Goal: Task Accomplishment & Management: Complete application form

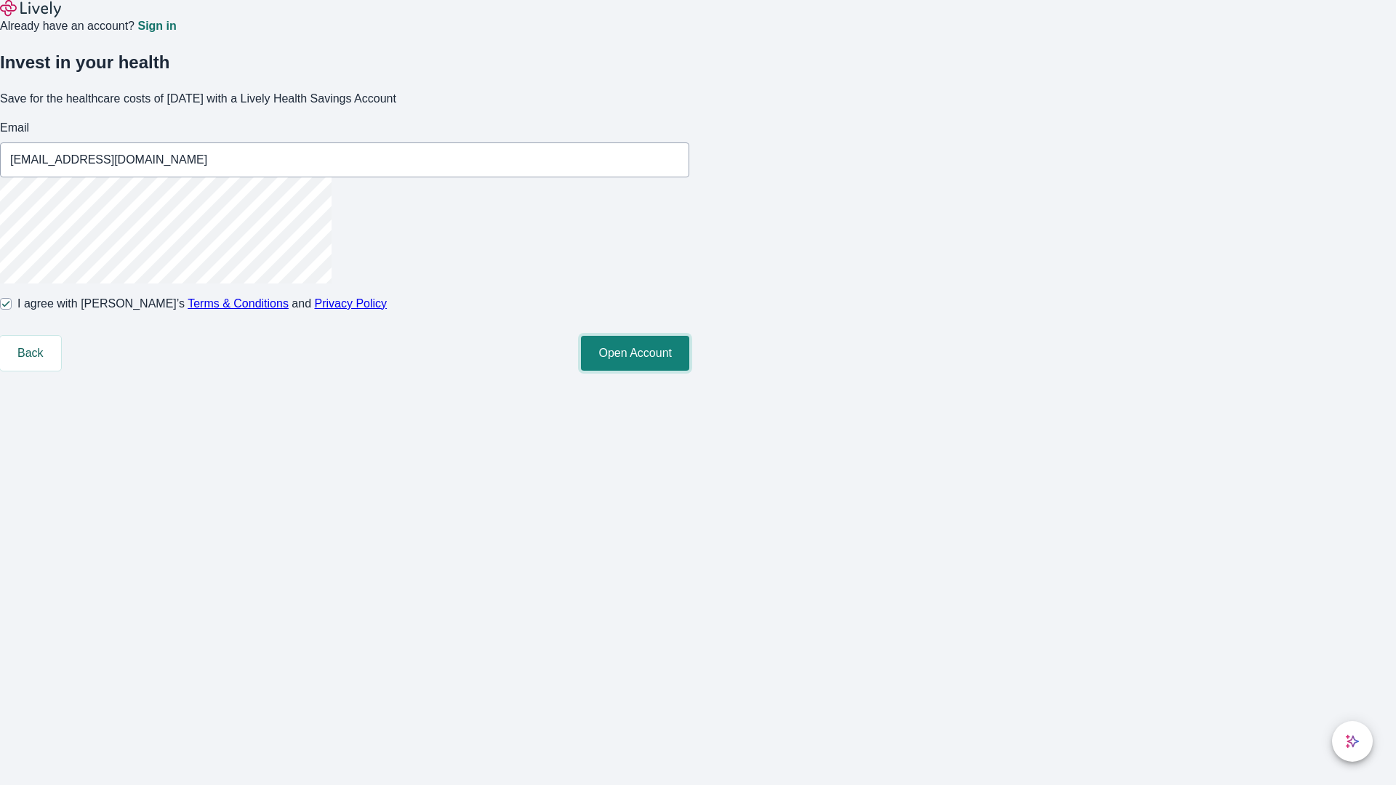
click at [689, 371] on button "Open Account" at bounding box center [635, 353] width 108 height 35
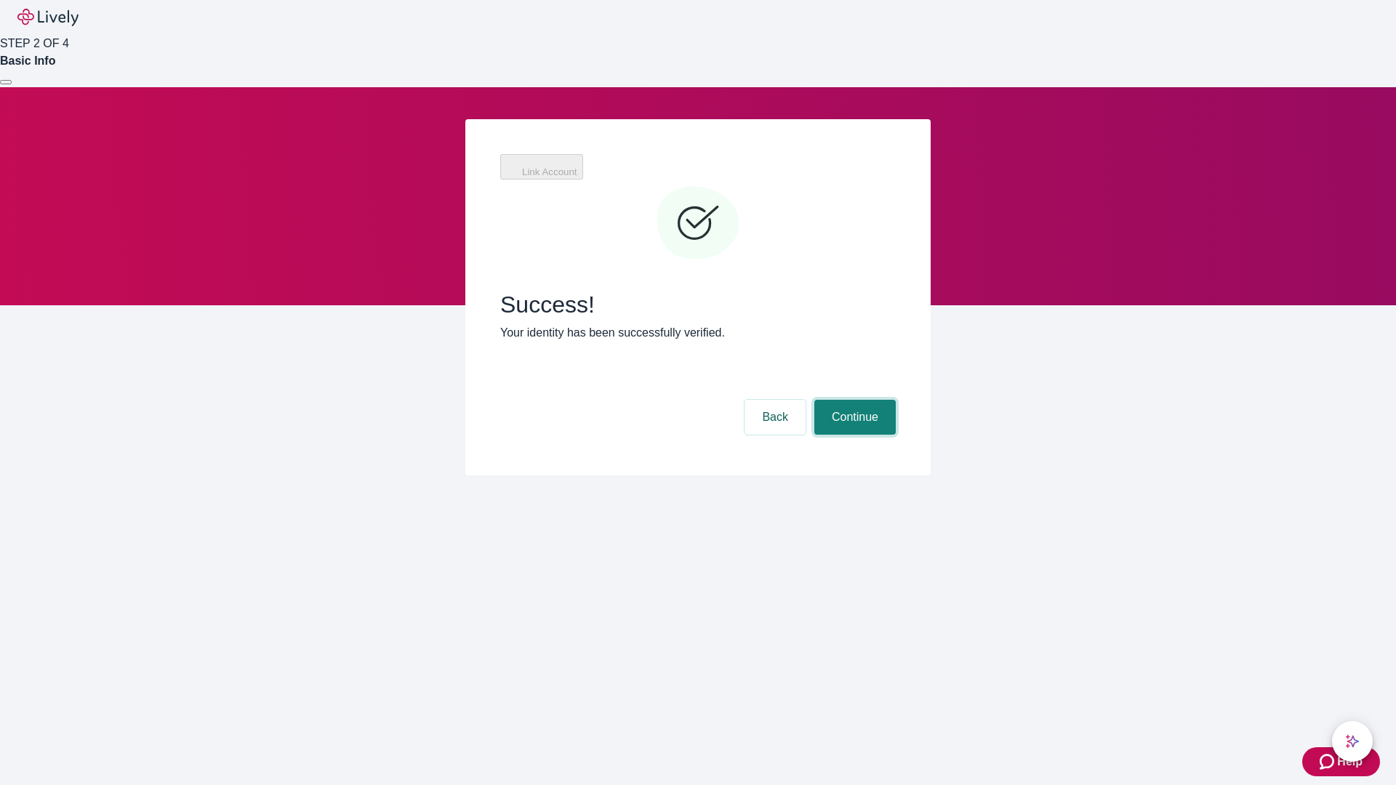
click at [853, 400] on button "Continue" at bounding box center [854, 417] width 81 height 35
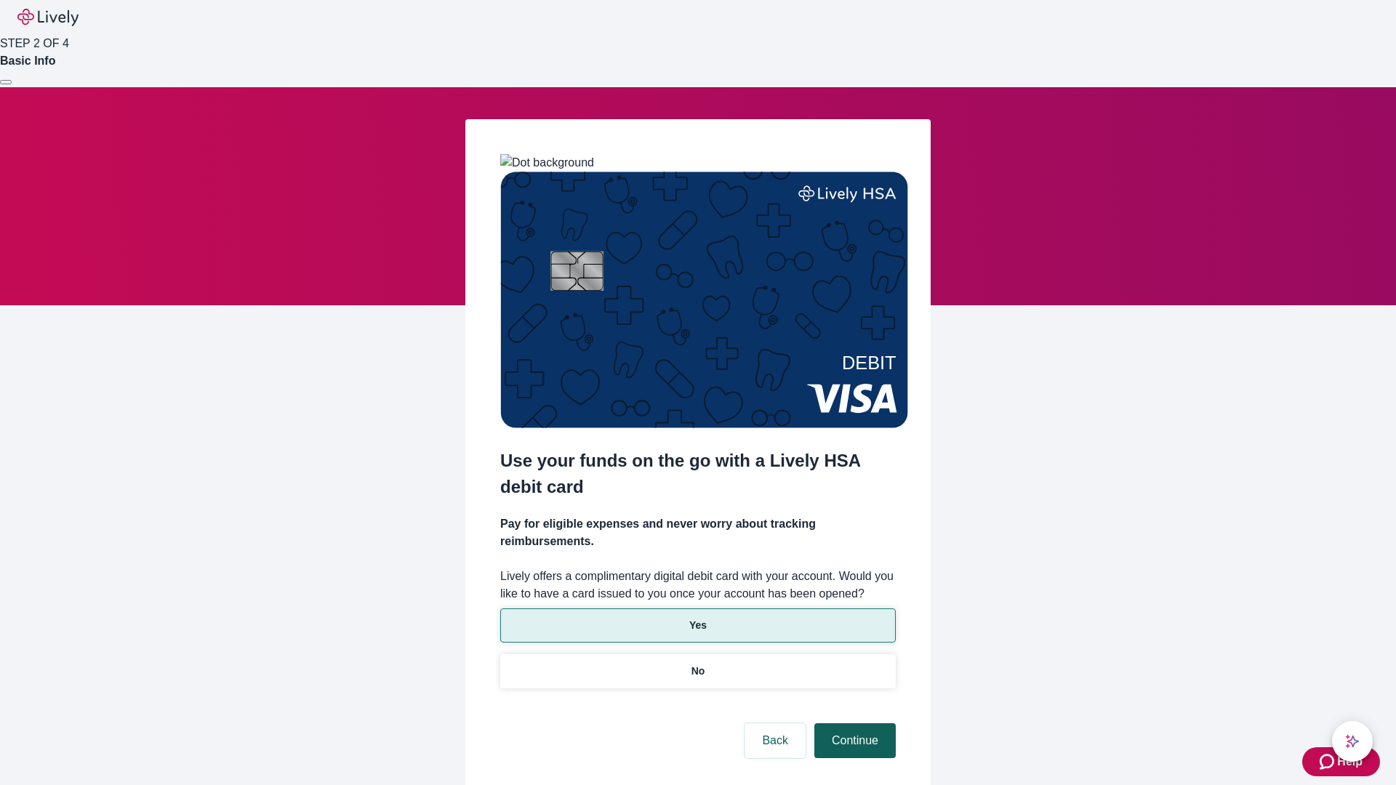
click at [697, 618] on p "Yes" at bounding box center [697, 625] width 17 height 15
click at [853, 723] on button "Continue" at bounding box center [854, 740] width 81 height 35
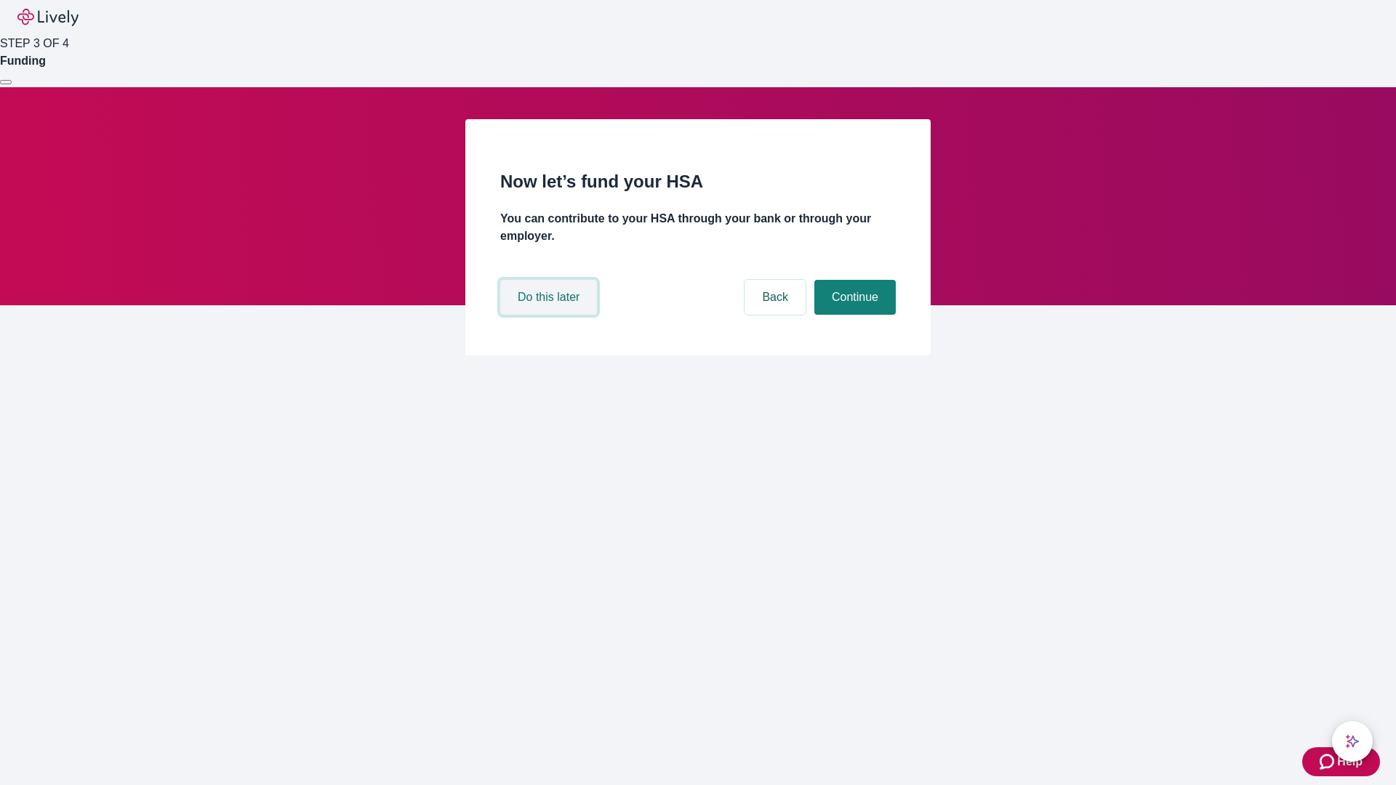
click at [550, 315] on button "Do this later" at bounding box center [548, 297] width 97 height 35
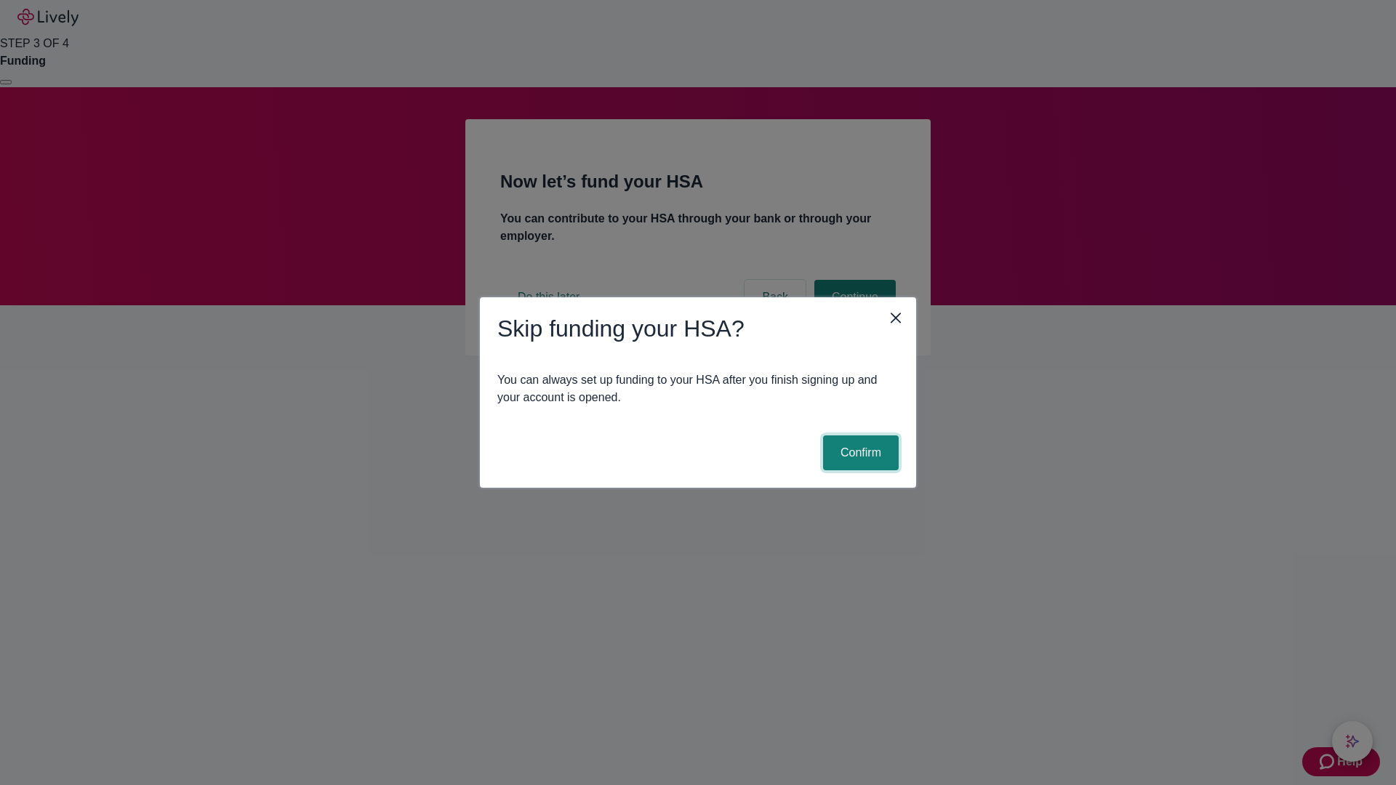
click at [858, 453] on button "Confirm" at bounding box center [861, 452] width 76 height 35
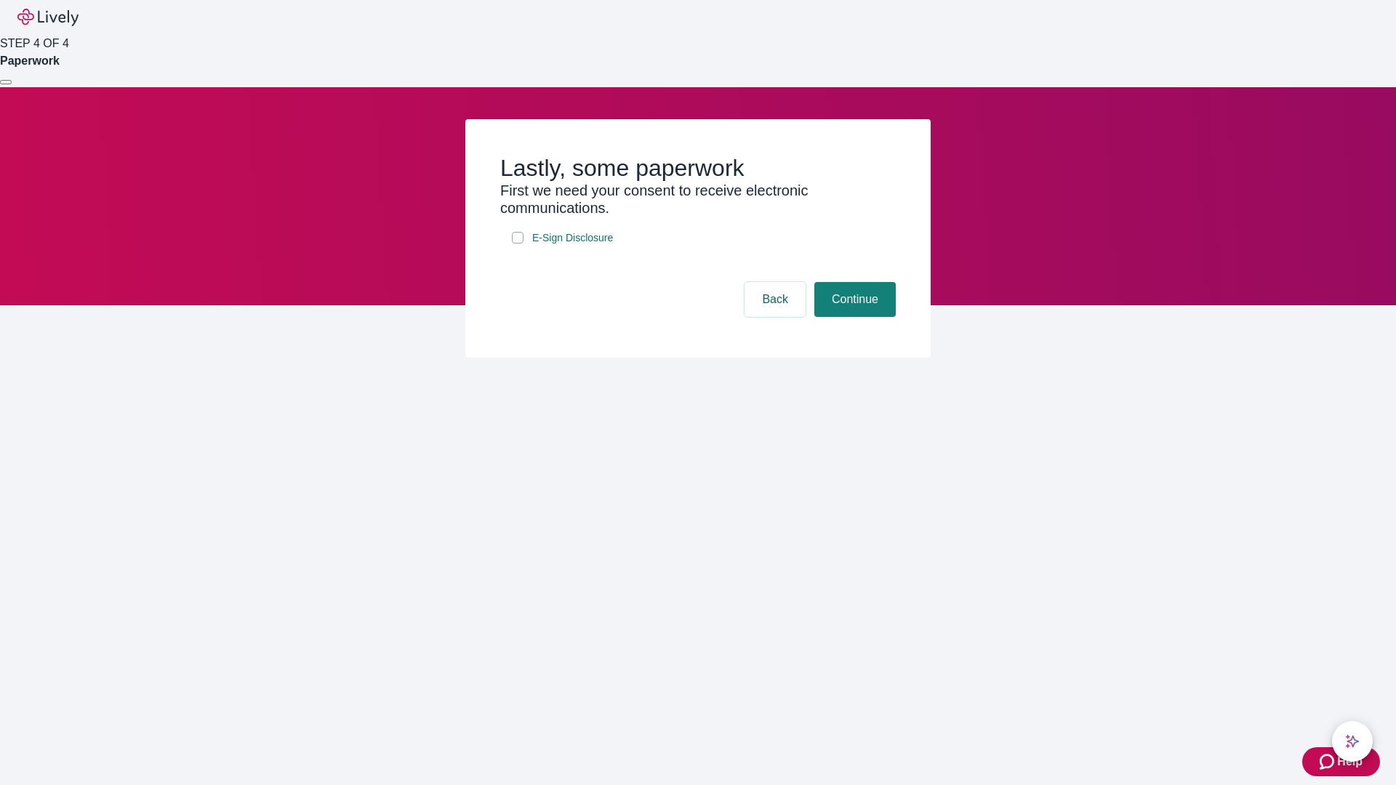
click at [518, 244] on input "E-Sign Disclosure" at bounding box center [518, 238] width 12 height 12
checkbox input "true"
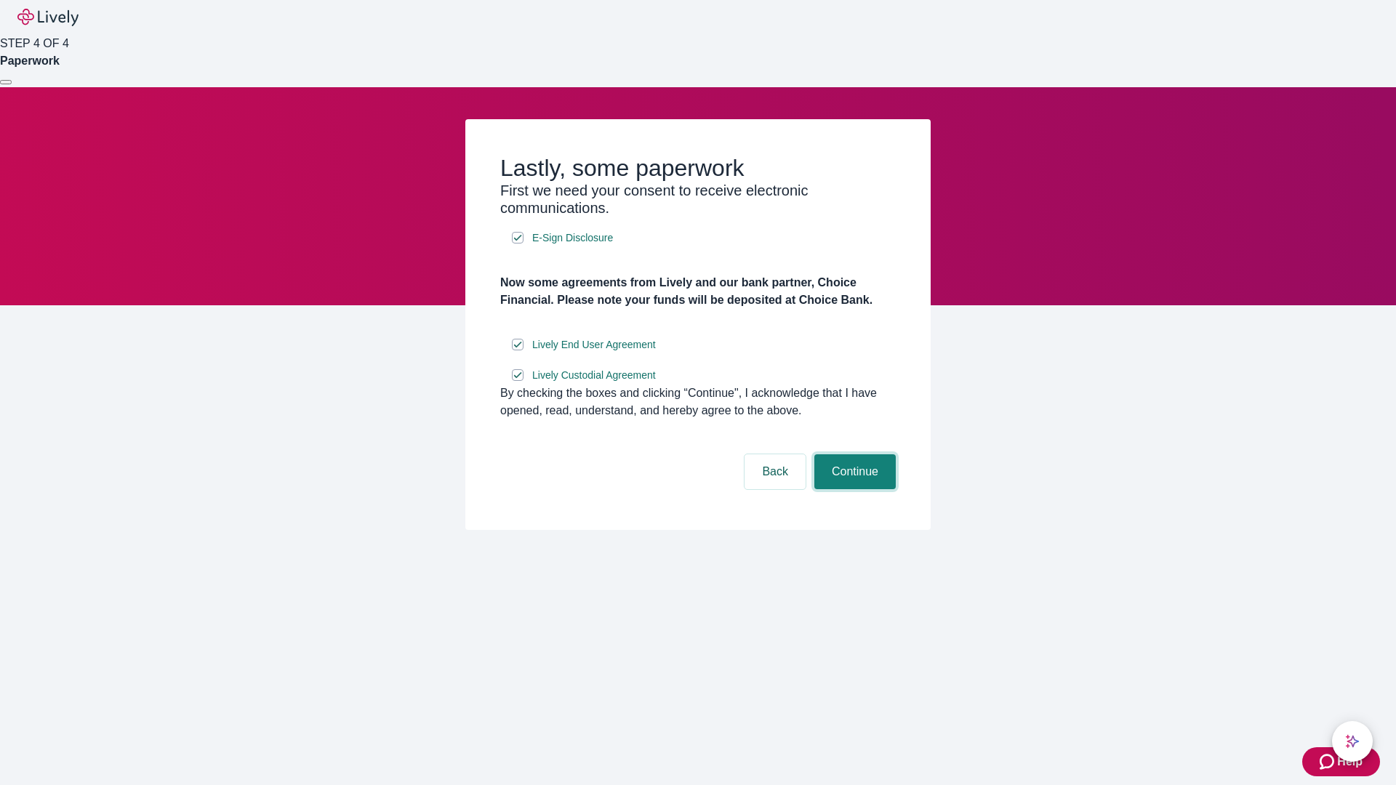
click at [853, 489] on button "Continue" at bounding box center [854, 471] width 81 height 35
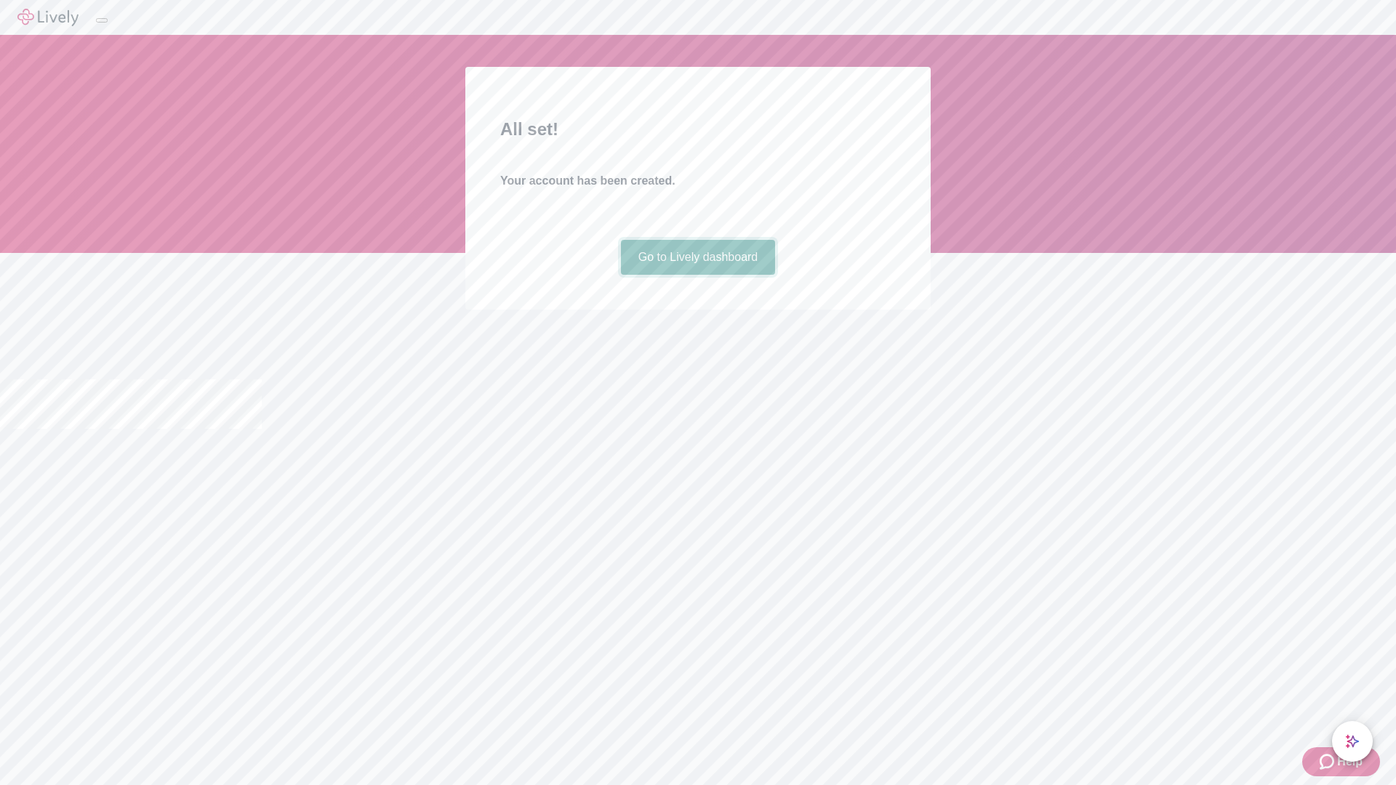
click at [697, 275] on link "Go to Lively dashboard" at bounding box center [698, 257] width 155 height 35
